Goal: Task Accomplishment & Management: Use online tool/utility

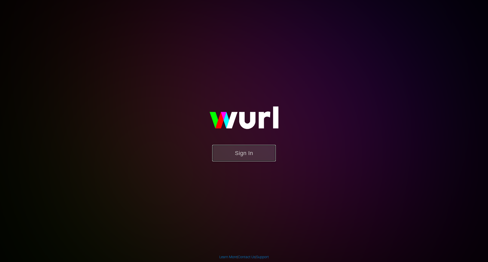
click at [239, 156] on button "Sign In" at bounding box center [244, 153] width 64 height 17
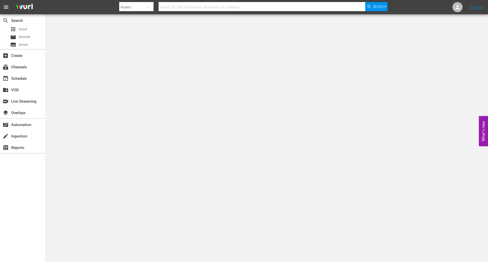
click at [18, 72] on div "subscriptions Channels" at bounding box center [23, 66] width 46 height 11
click at [18, 66] on div "subscriptions Channels" at bounding box center [14, 66] width 28 height 5
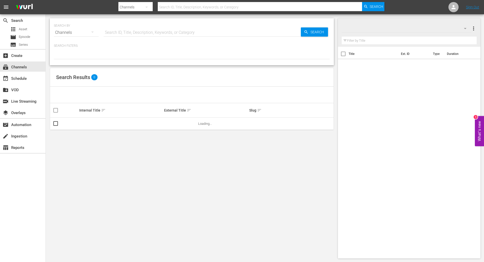
click at [173, 33] on input "text" at bounding box center [202, 32] width 197 height 12
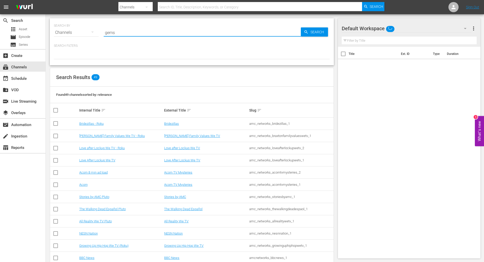
type input "gems"
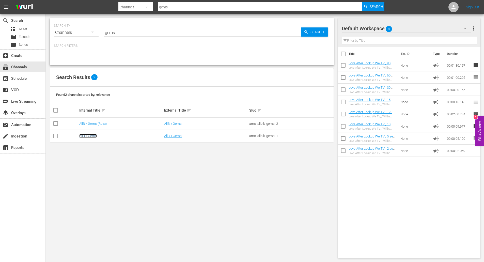
click at [86, 136] on link "AllBlk Gems" at bounding box center [88, 136] width 18 height 4
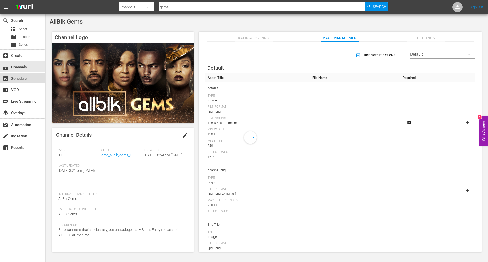
click at [17, 77] on div "event_available Schedule" at bounding box center [14, 78] width 28 height 5
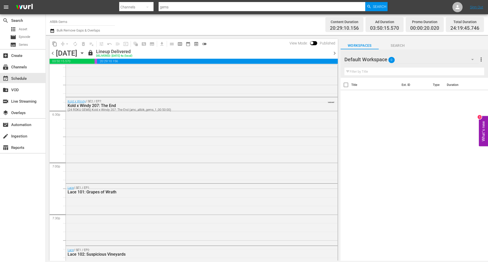
scroll to position [1877, 0]
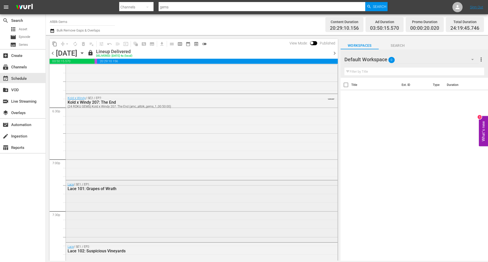
click at [181, 194] on div "Lace / SE1 / EP1: Lace 101: Grapes of Wrath" at bounding box center [202, 211] width 272 height 61
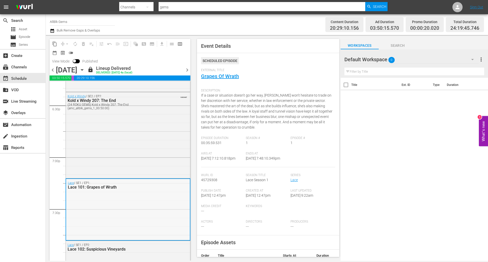
scroll to position [1894, 0]
click at [137, 138] on div "Kold x Windy / SE2 / EP7: Kold x Windy 207: The End (24 ROKU GEMS) Kold x Windy…" at bounding box center [128, 135] width 124 height 85
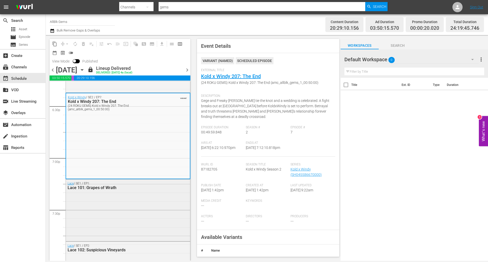
click at [144, 209] on div "Lace / SE1 / EP1: Lace 101: Grapes of Wrath" at bounding box center [128, 210] width 124 height 61
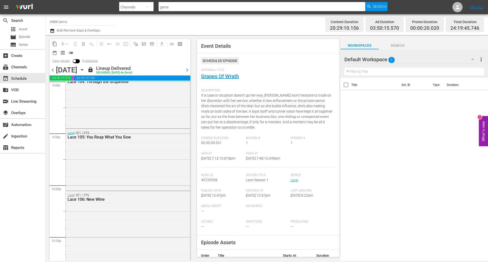
scroll to position [2180, 0]
drag, startPoint x: 144, startPoint y: 209, endPoint x: 118, endPoint y: 151, distance: 62.7
click at [194, 167] on span "Event Details Scheduled Episode External Title Grapes Of Wrath Description: If …" at bounding box center [266, 148] width 147 height 226
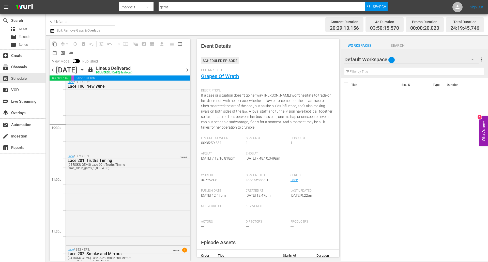
scroll to position [2292, 0]
click at [141, 180] on div "Lace / SE2 / EP1: Lace 201: Truth's Timing (24 ROKU GEMS) Lace 201: Truth's Tim…" at bounding box center [128, 198] width 124 height 92
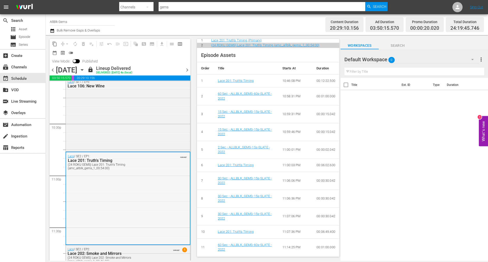
scroll to position [2355, 0]
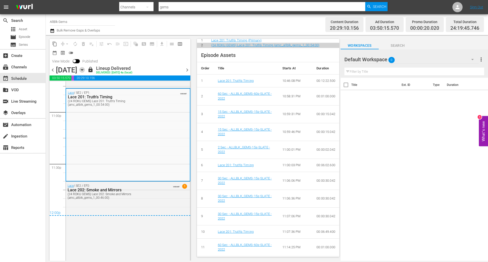
click at [85, 70] on icon "button" at bounding box center [82, 70] width 6 height 6
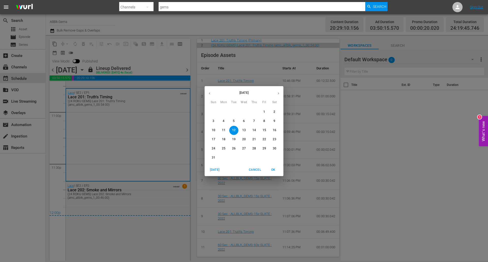
click at [127, 70] on div "August 2025 Sun Mon Tue Wed Thu Fri Sat 27 28 29 30 31 1 2 3 4 5 6 7 8 9 10 11 …" at bounding box center [244, 131] width 488 height 262
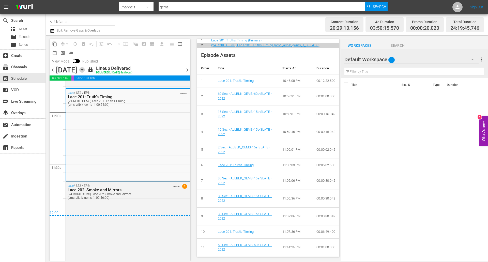
click at [85, 71] on icon "button" at bounding box center [82, 70] width 6 height 6
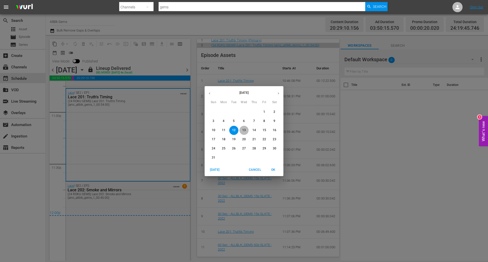
click at [243, 129] on p "13" at bounding box center [244, 130] width 4 height 4
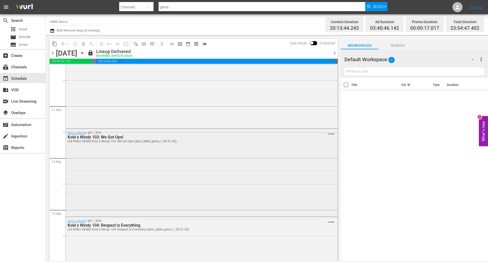
scroll to position [1151, 0]
drag, startPoint x: 206, startPoint y: 129, endPoint x: 349, endPoint y: 128, distance: 143.7
click at [349, 128] on div "Title Ext. ID Type Duration" at bounding box center [414, 170] width 147 height 184
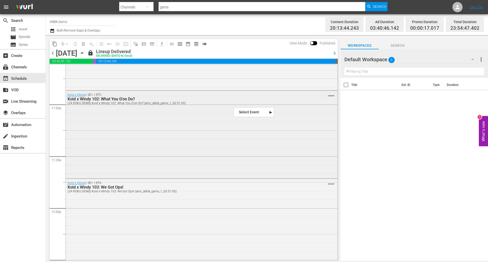
scroll to position [1135, 0]
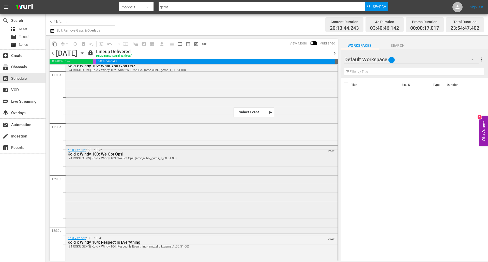
click at [218, 167] on div "Kold x Windy / SE1 / EP3: Kold x Windy 103: We Got Ops! (24 ROKU GEMS) Kold x W…" at bounding box center [202, 189] width 272 height 87
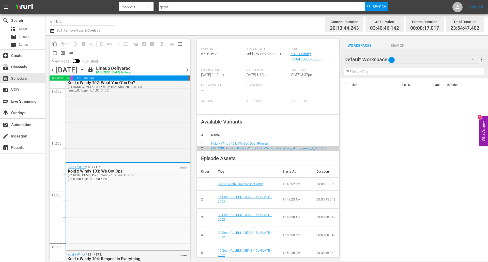
scroll to position [105, 0]
drag, startPoint x: 217, startPoint y: 152, endPoint x: 212, endPoint y: 120, distance: 32.5
click at [212, 120] on div "Available Variants # Name 1 Kold x Windy 103: We Got Ops! (Primary) 2 (24 ROKU …" at bounding box center [268, 132] width 142 height 37
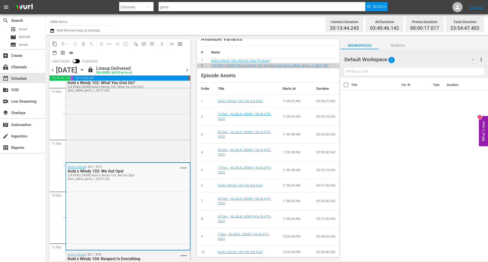
scroll to position [188, 0]
click at [243, 192] on td "Kold x Windy 103: We Got Ops!" at bounding box center [246, 185] width 65 height 13
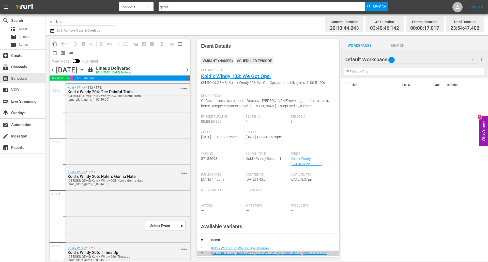
scroll to position [1966, 0]
click at [194, 165] on span "Event Details VARIANT ( NAMED ) Scheduled Episode External Title Kold x Windy 1…" at bounding box center [266, 148] width 147 height 226
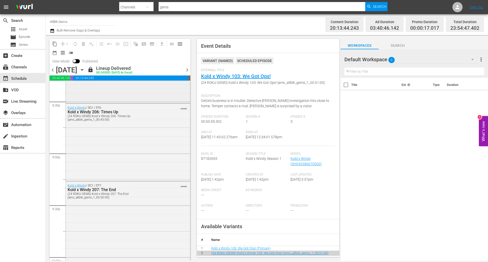
scroll to position [2111, 0]
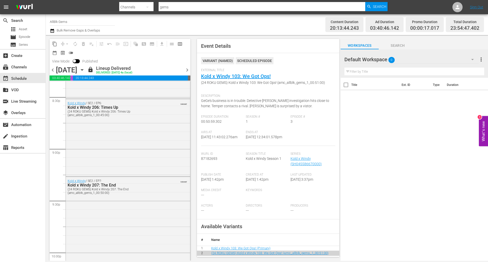
click at [83, 70] on icon "button" at bounding box center [82, 69] width 2 height 1
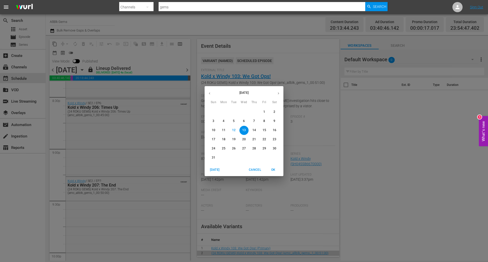
click at [254, 129] on p "14" at bounding box center [255, 130] width 4 height 4
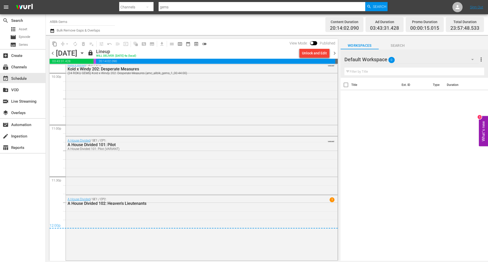
scroll to position [2297, 0]
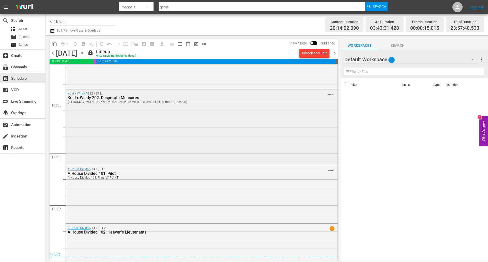
click at [139, 110] on div "Kold x Windy / SE2 / EP2: Kold x Windy 202: Desperate Measures (24 ROKU GEMS) K…" at bounding box center [202, 127] width 272 height 75
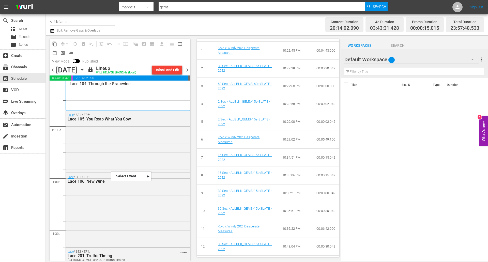
scroll to position [0, 0]
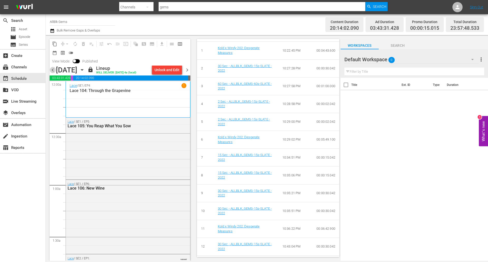
click at [52, 69] on span "chevron_left" at bounding box center [53, 70] width 6 height 6
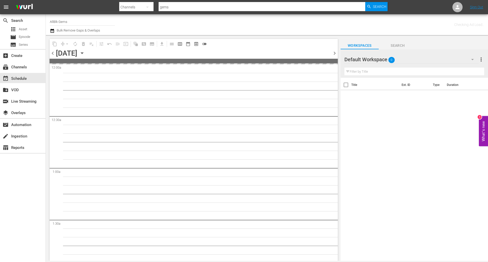
click at [53, 54] on span "chevron_left" at bounding box center [53, 53] width 6 height 6
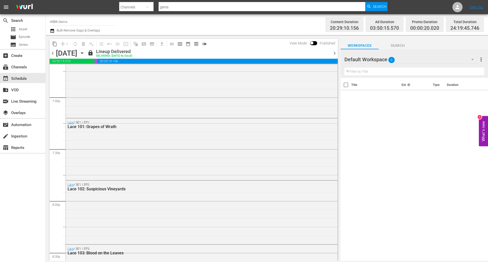
scroll to position [1932, 0]
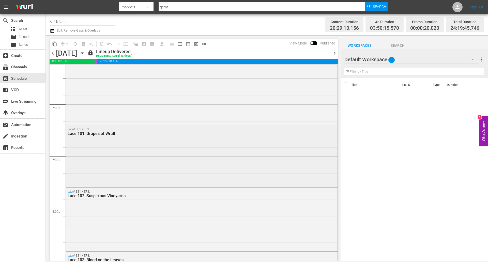
click at [206, 146] on div "Lace / SE1 / EP1: Lace 101: Grapes of Wrath" at bounding box center [202, 155] width 272 height 61
